Goal: Task Accomplishment & Management: Complete application form

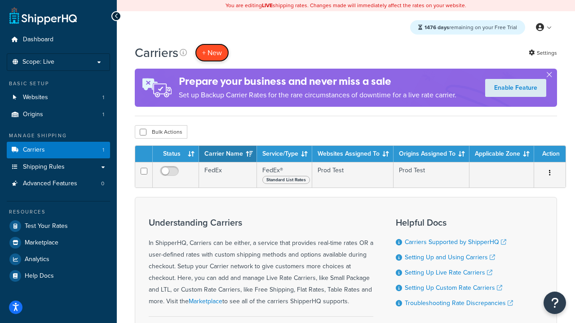
click at [212, 53] on button "+ New" at bounding box center [212, 53] width 34 height 18
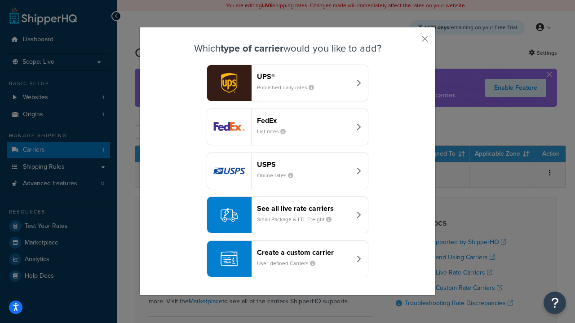
click at [288, 127] on div "FedEx List rates" at bounding box center [304, 127] width 94 height 22
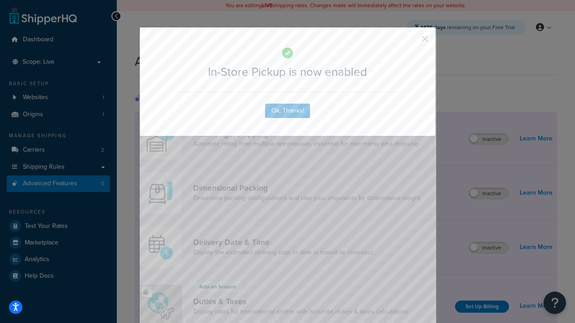
scroll to position [291, 0]
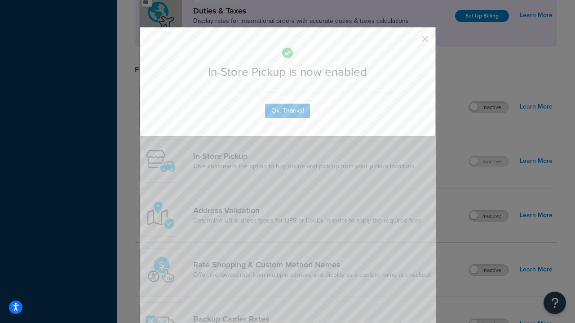
click at [412, 42] on button "button" at bounding box center [412, 42] width 2 height 2
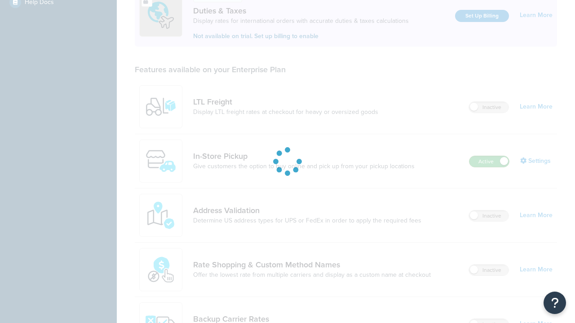
click at [489, 162] on label "Active" at bounding box center [489, 161] width 40 height 11
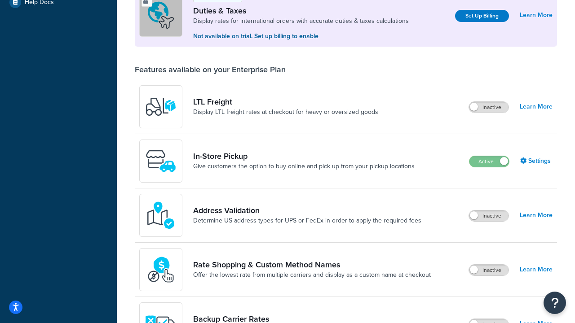
scroll to position [274, 0]
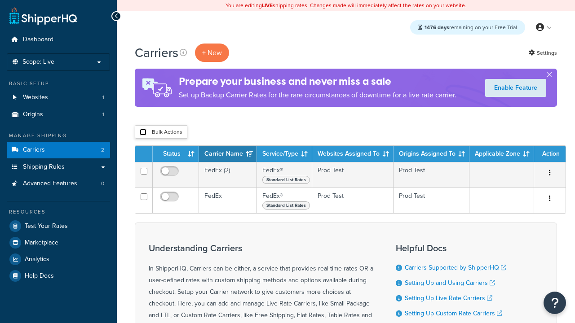
click at [143, 133] on input "checkbox" at bounding box center [143, 132] width 7 height 7
checkbox input "true"
click at [0, 0] on button "Delete" at bounding box center [0, 0] width 0 height 0
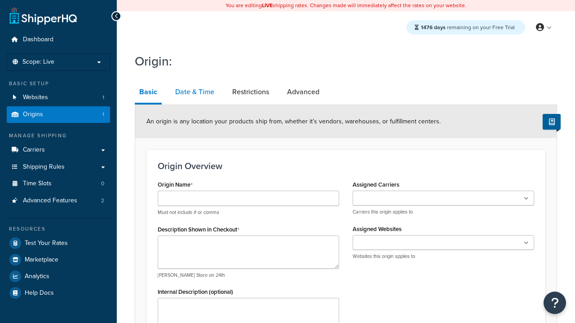
click at [195, 92] on link "Date & Time" at bounding box center [195, 92] width 48 height 22
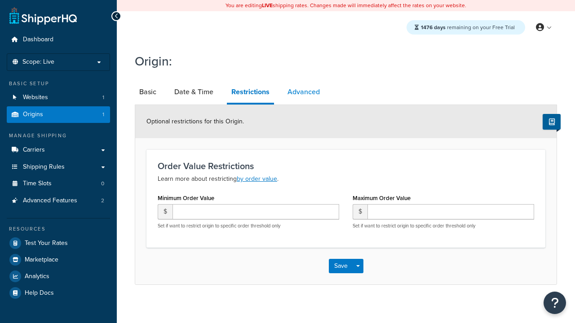
click at [304, 92] on link "Advanced" at bounding box center [303, 92] width 41 height 22
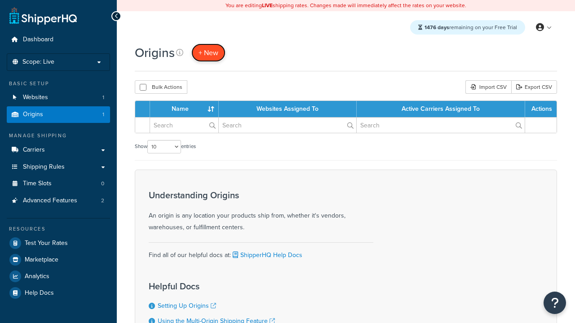
click at [208, 53] on span "+ New" at bounding box center [209, 53] width 20 height 10
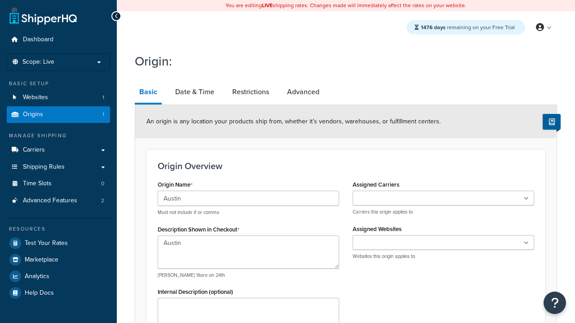
scroll to position [158, 0]
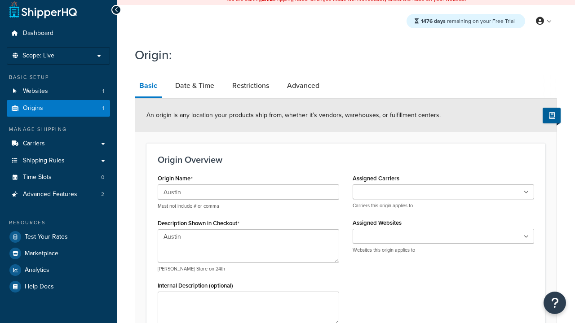
type textarea "Austin"
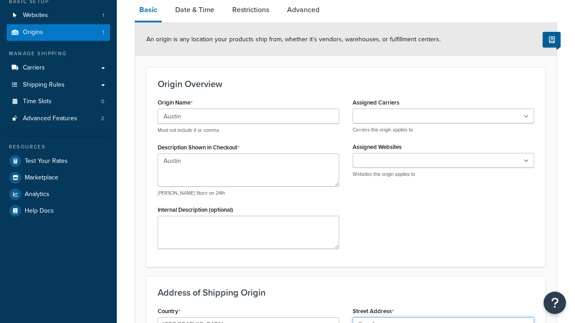
type input "Test Street"
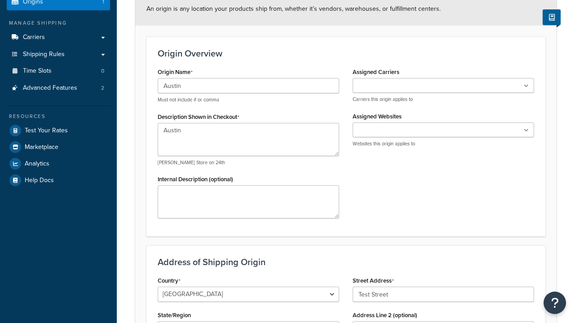
type input "Austin"
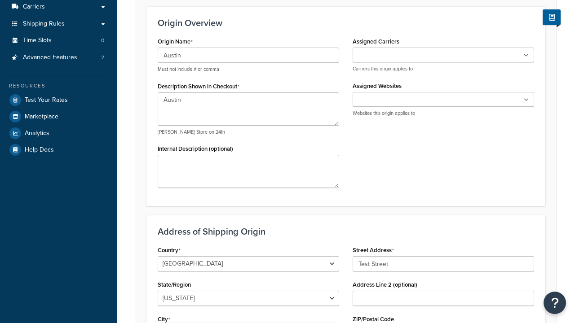
select select "43"
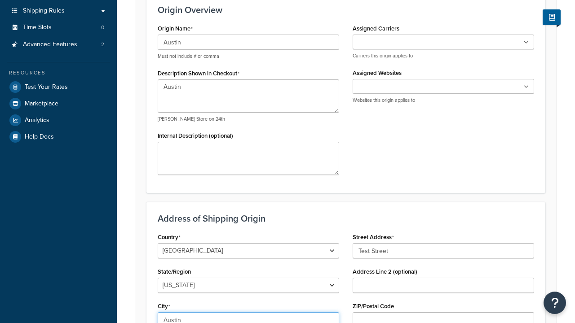
scroll to position [0, 0]
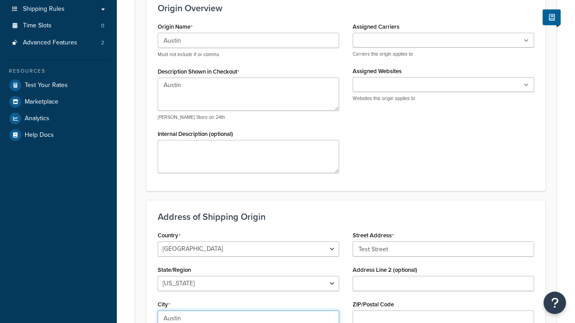
type input "Austin"
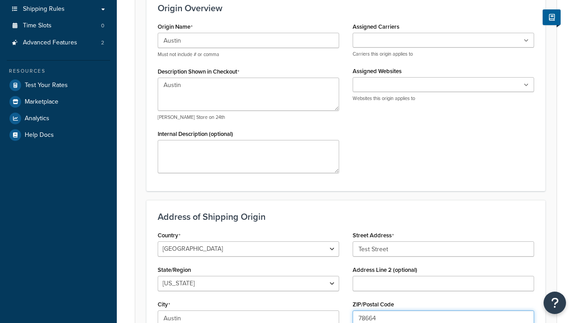
type input "78664"
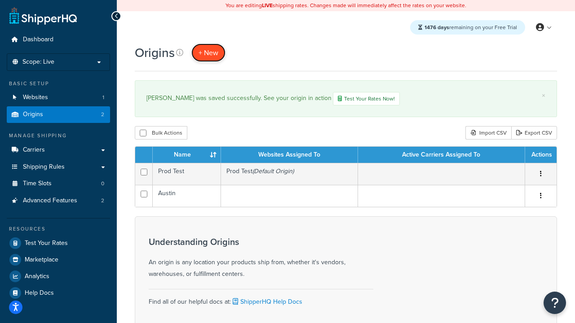
click at [208, 53] on span "+ New" at bounding box center [209, 53] width 20 height 10
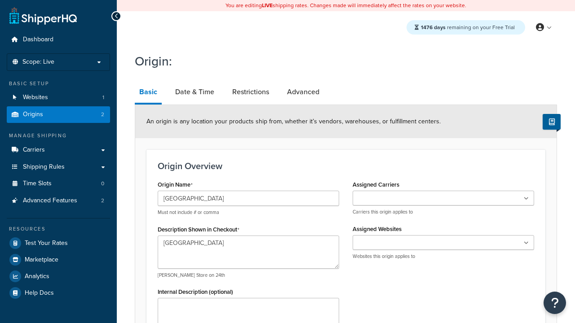
type textarea "[GEOGRAPHIC_DATA]"
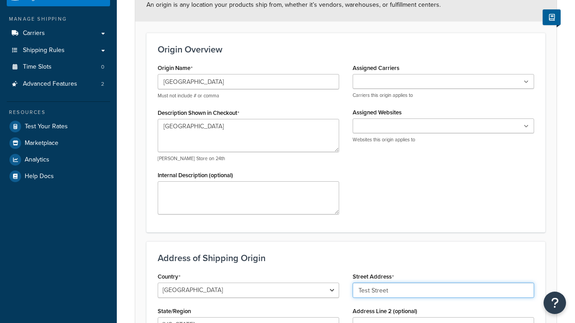
type input "Test Street"
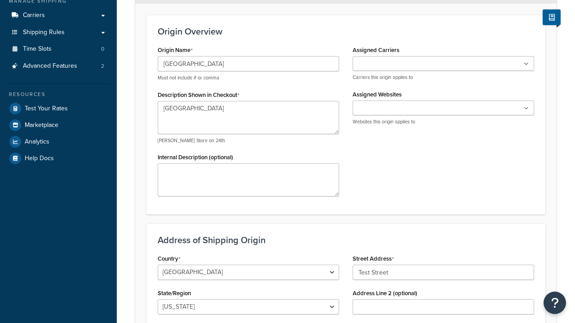
type input "Austin"
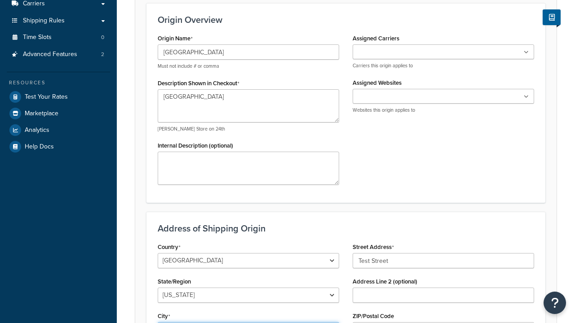
select select "43"
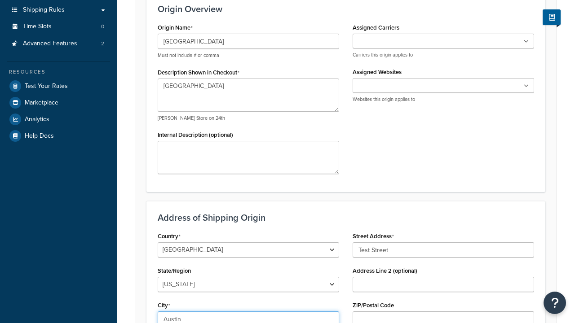
type input "Austin"
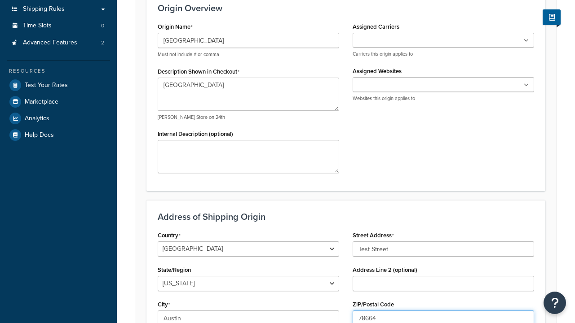
type input "78664"
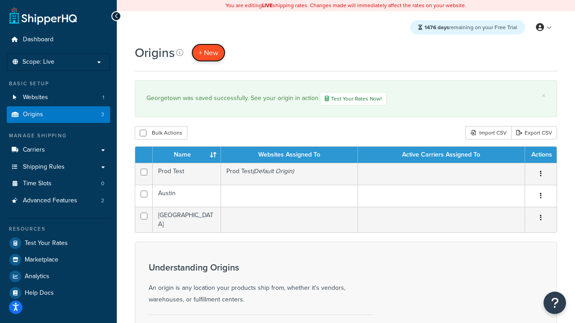
click at [208, 53] on span "+ New" at bounding box center [209, 53] width 20 height 10
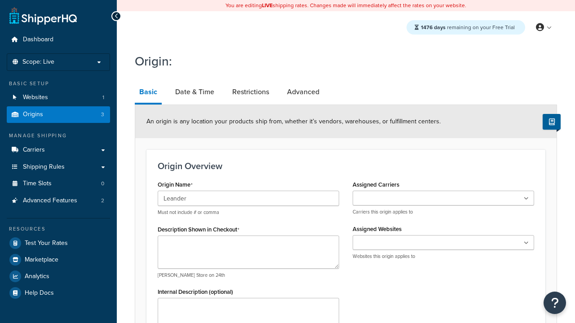
type input "Leander"
type textarea "Leander"
type input "Test Street"
type input "Austin"
select select "43"
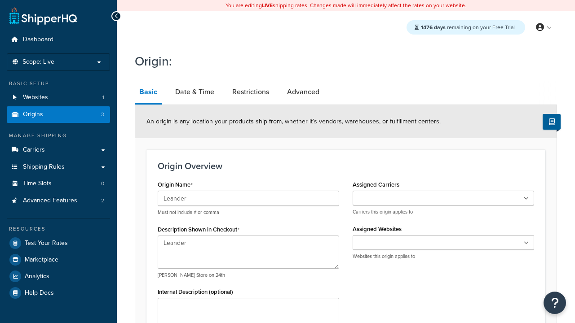
type input "Austin"
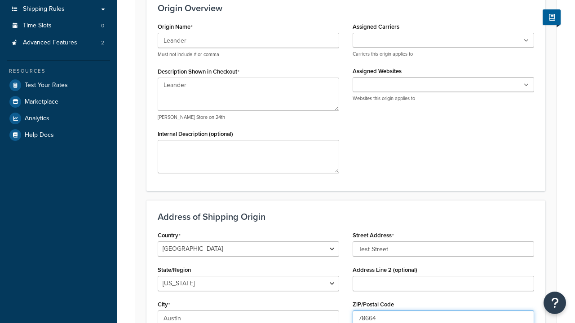
type input "78664"
